Goal: Information Seeking & Learning: Learn about a topic

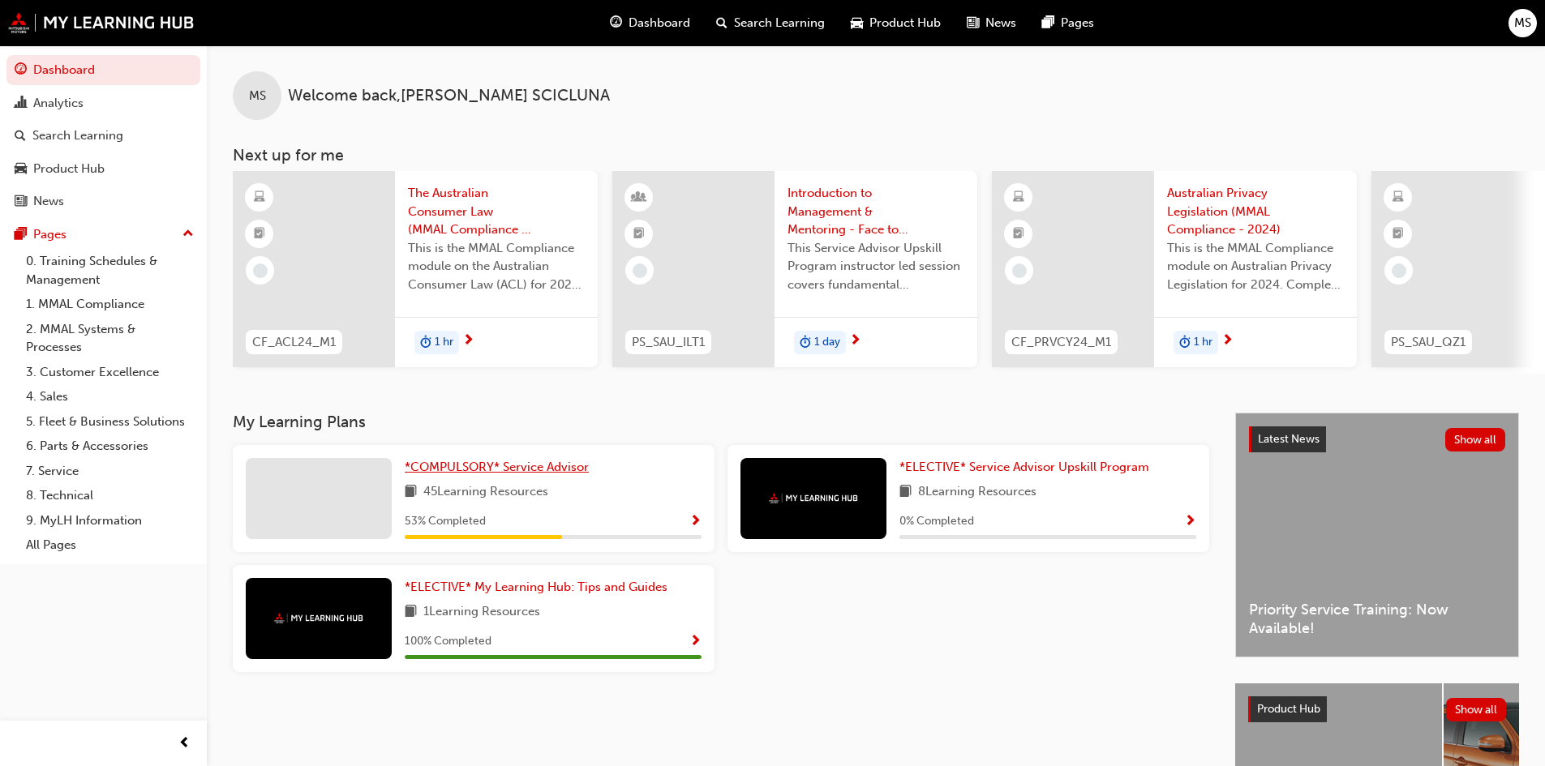
click at [542, 474] on span "*COMPULSORY* Service Advisor" at bounding box center [497, 467] width 184 height 15
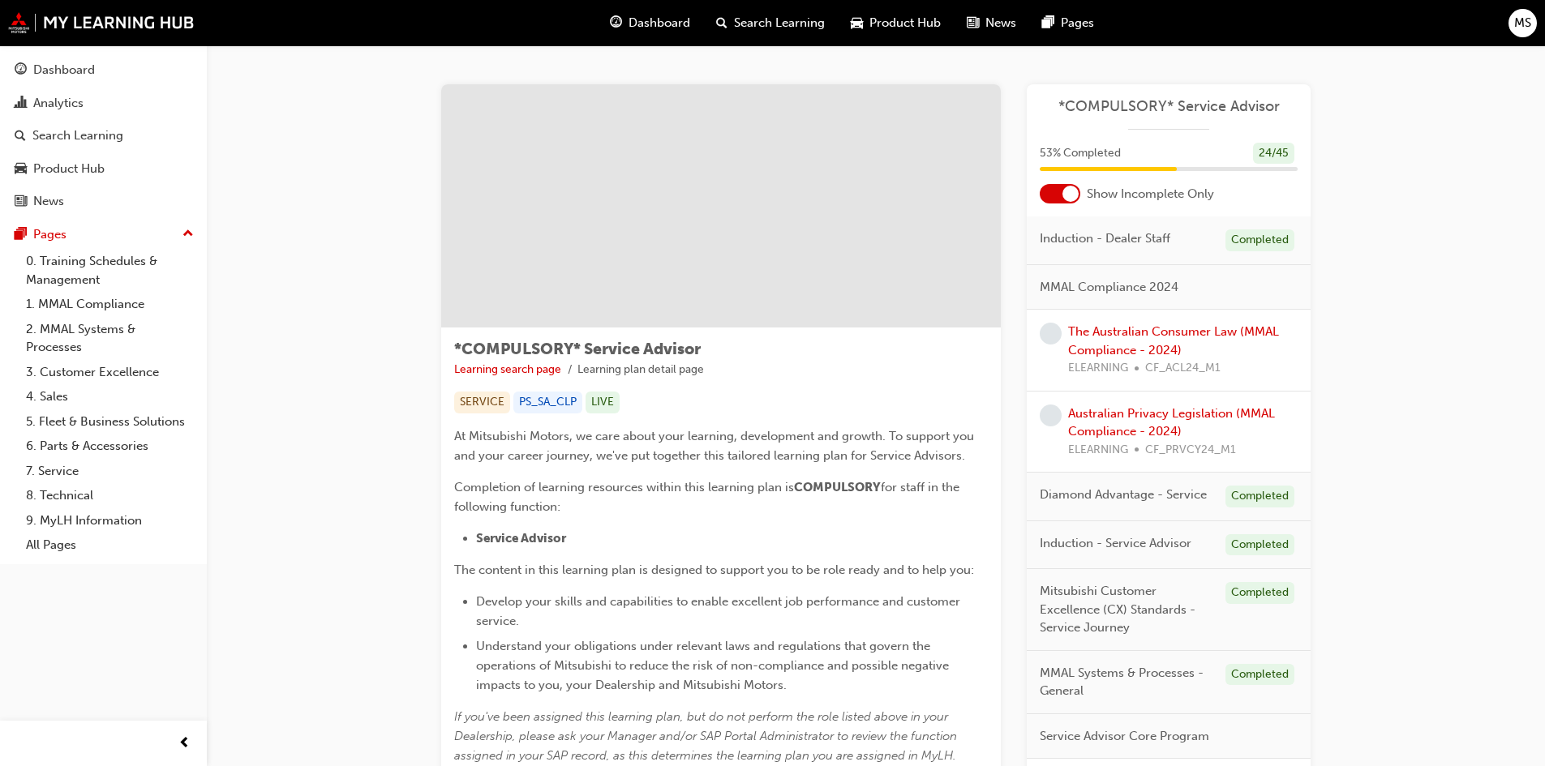
click at [1520, 24] on span "MS" at bounding box center [1522, 23] width 17 height 19
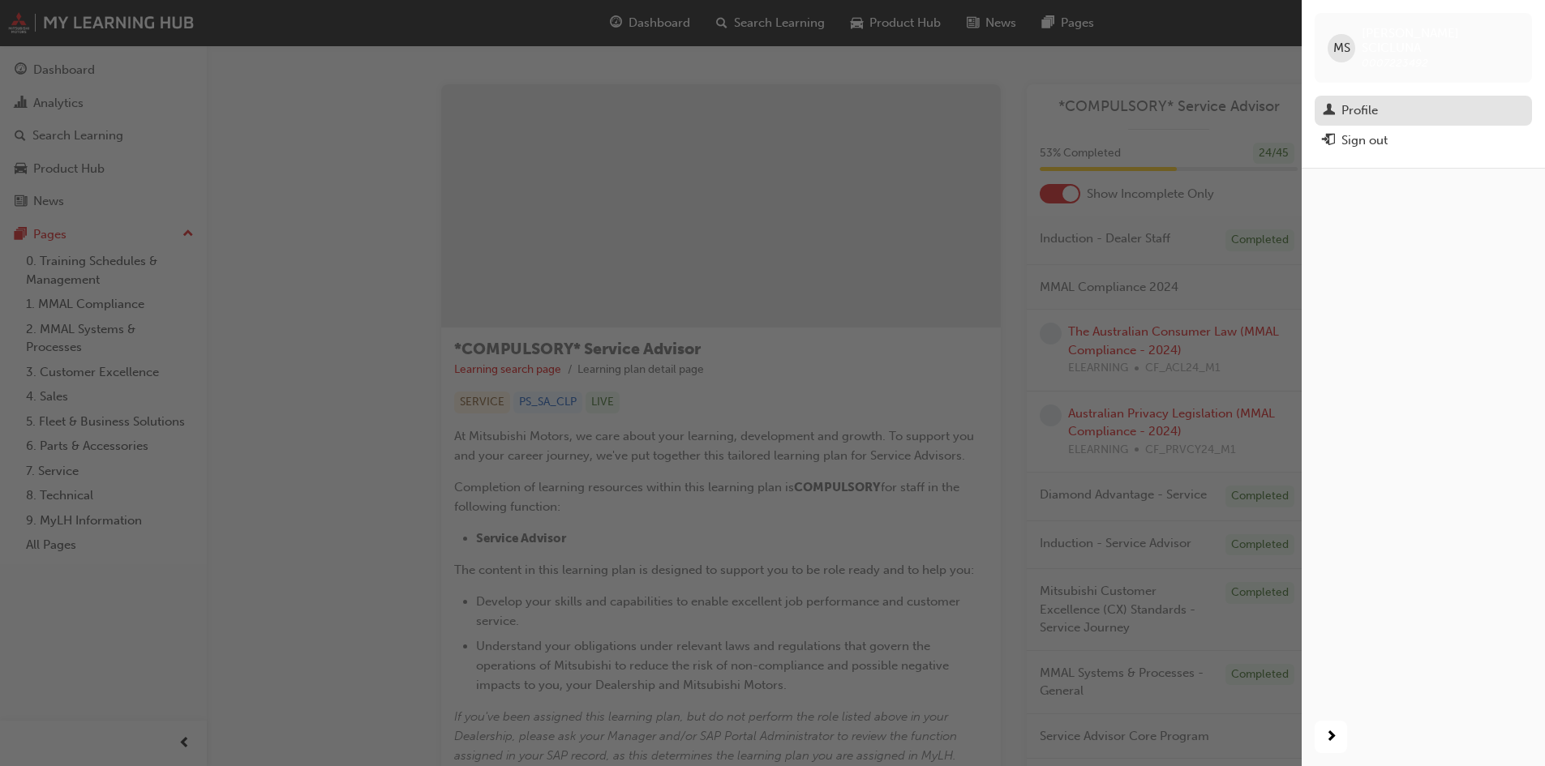
click at [1370, 101] on div "Profile" at bounding box center [1359, 110] width 36 height 19
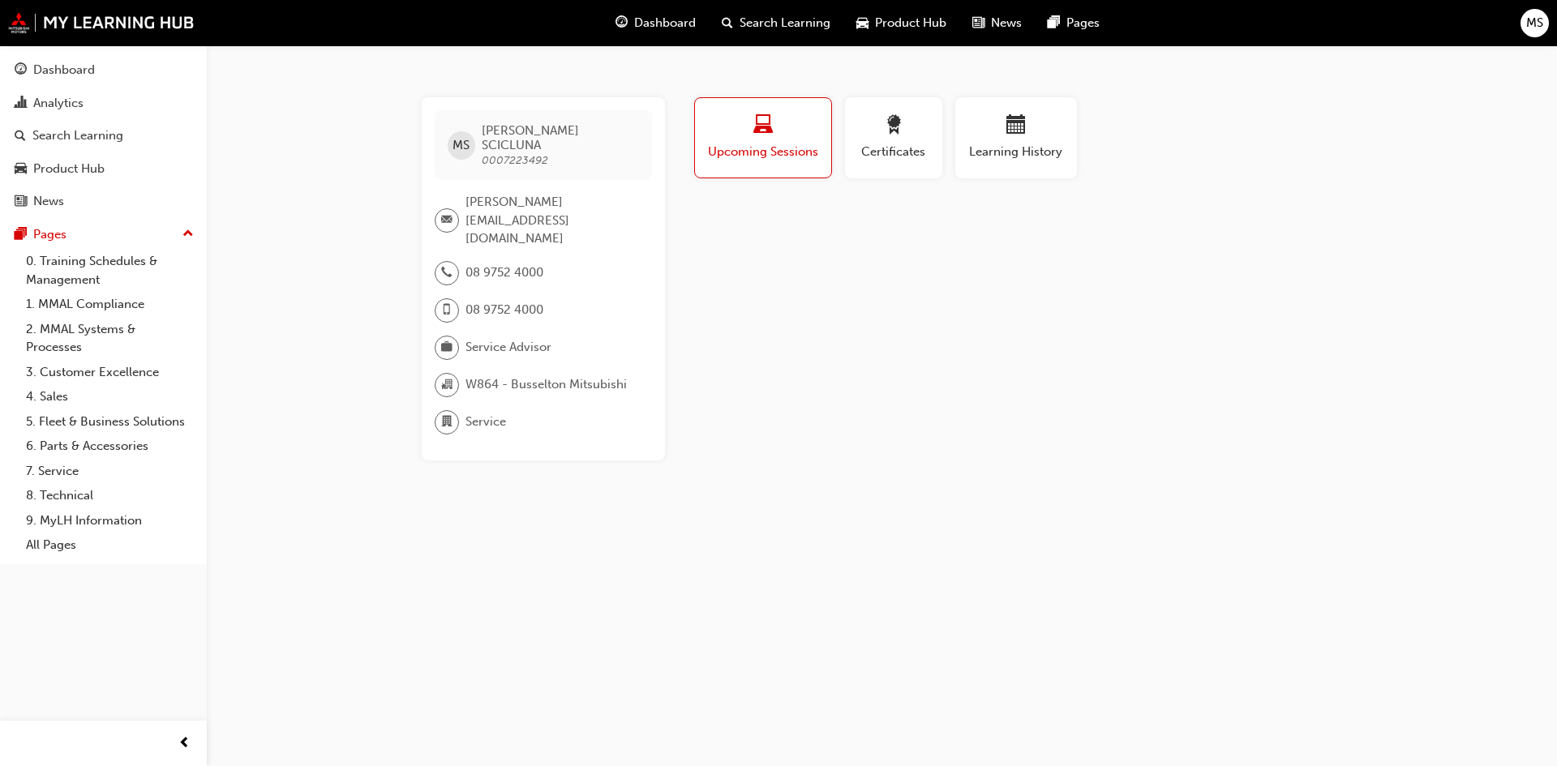
click at [890, 24] on span "Product Hub" at bounding box center [910, 23] width 71 height 19
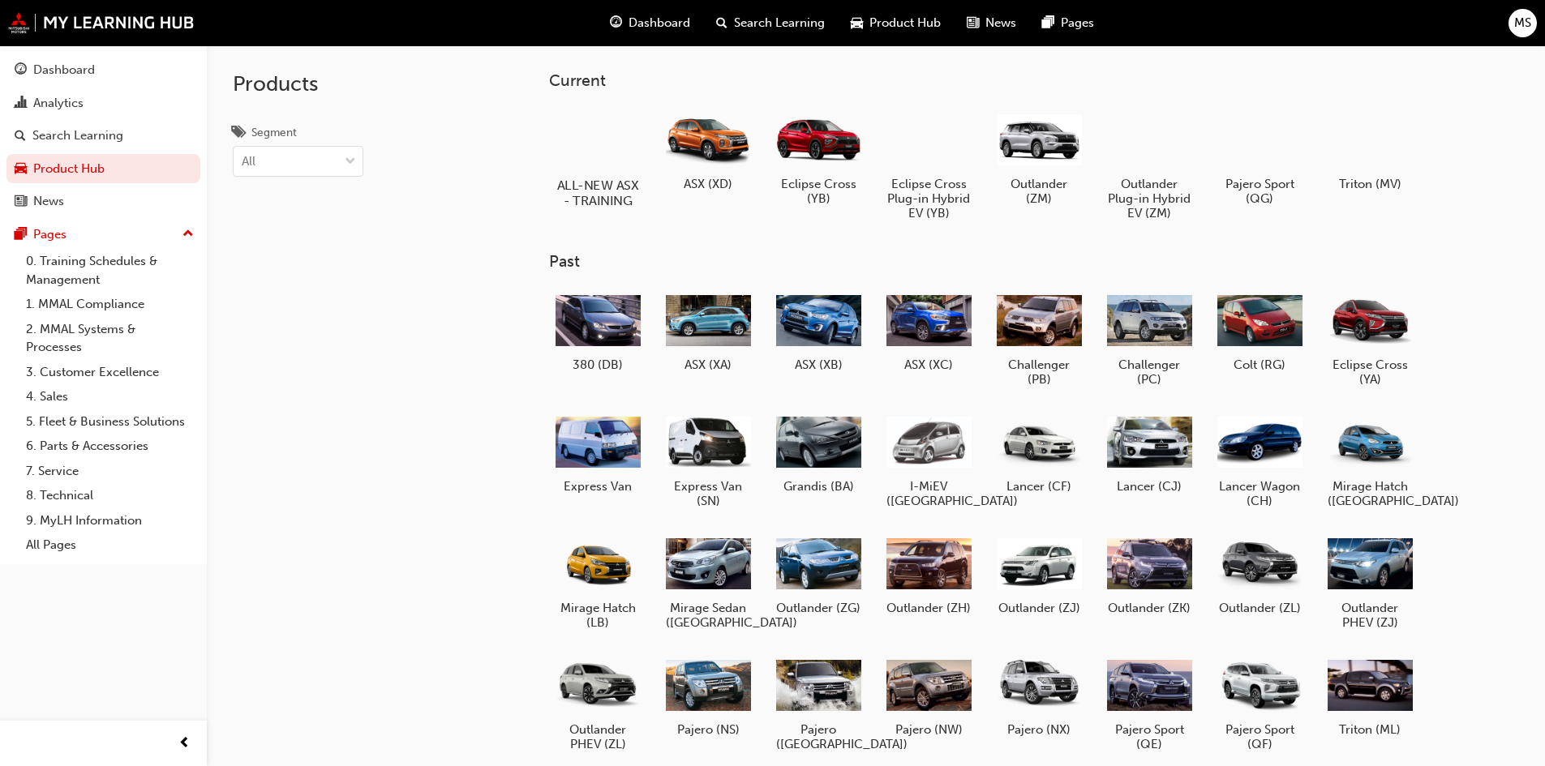
click at [614, 157] on div at bounding box center [597, 138] width 90 height 64
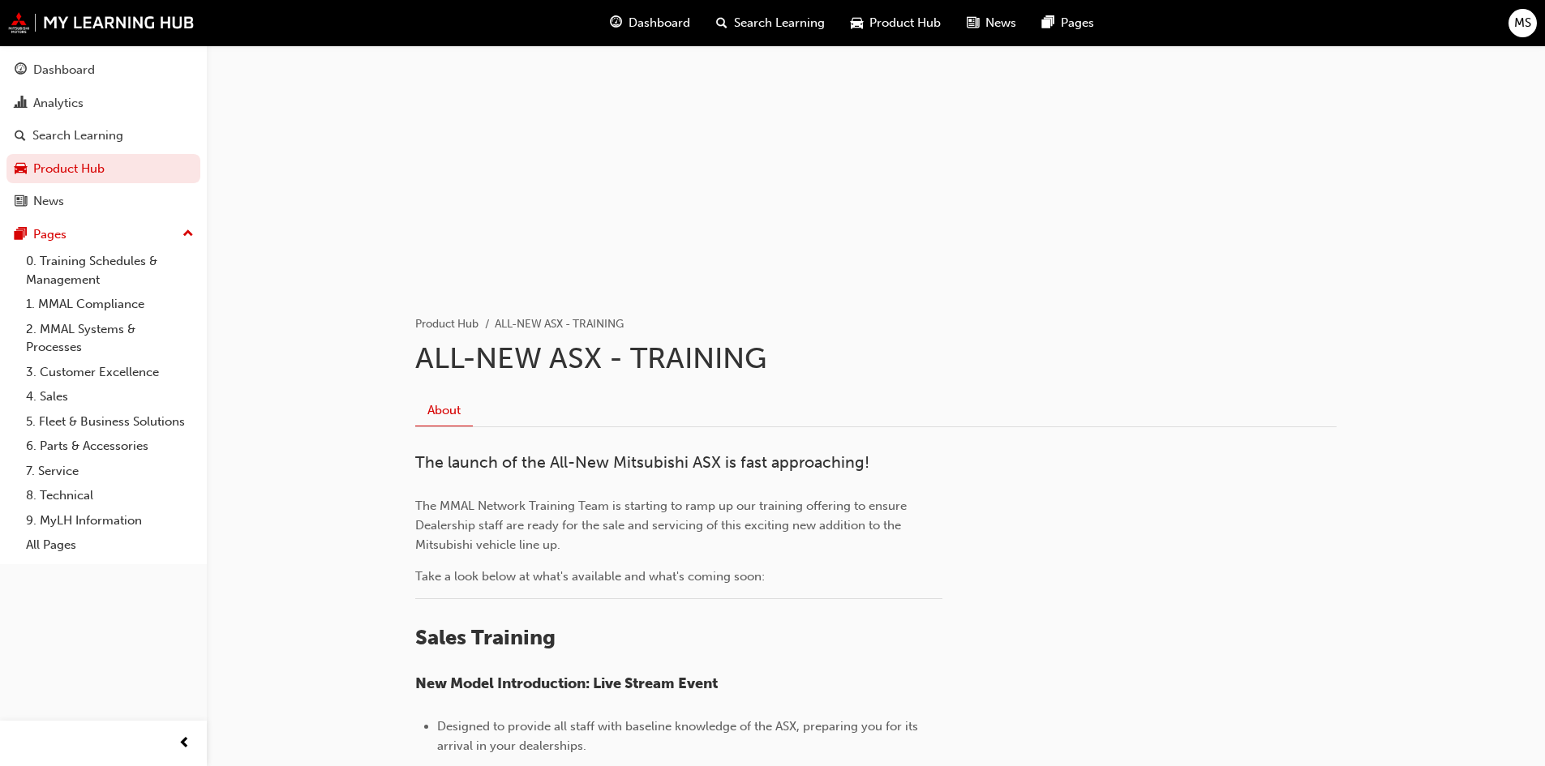
scroll to position [162, 0]
